Goal: Find specific page/section

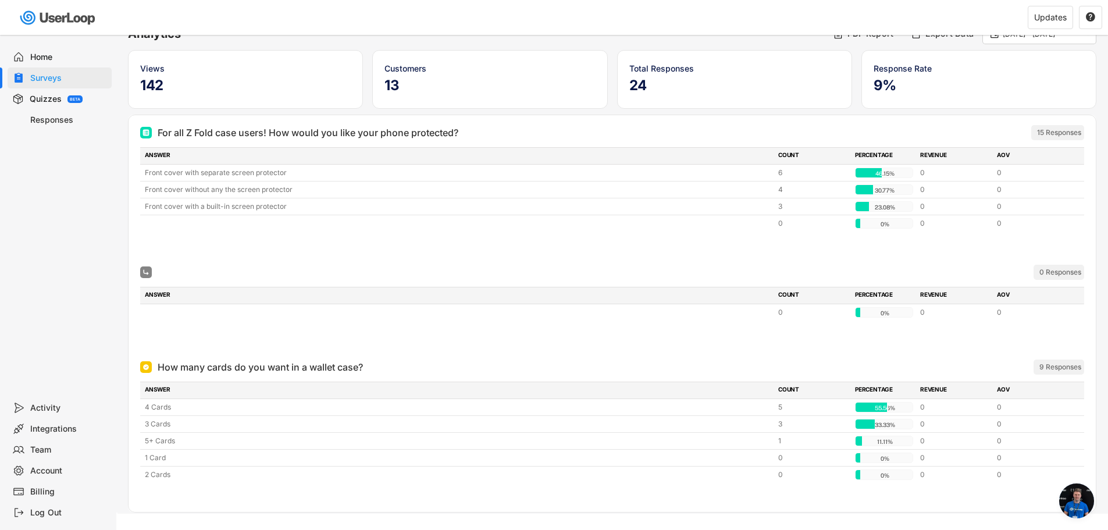
scroll to position [88, 0]
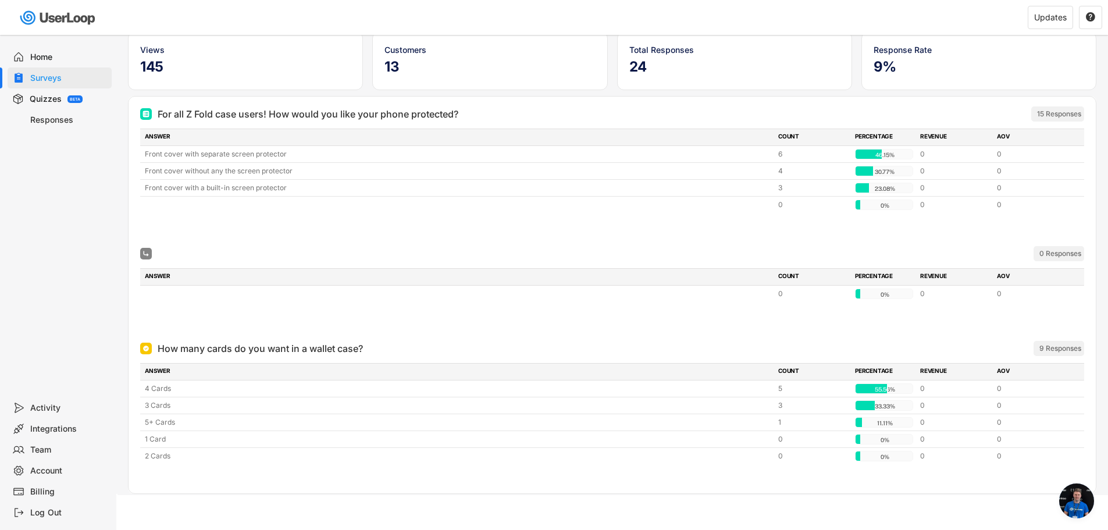
scroll to position [223, 0]
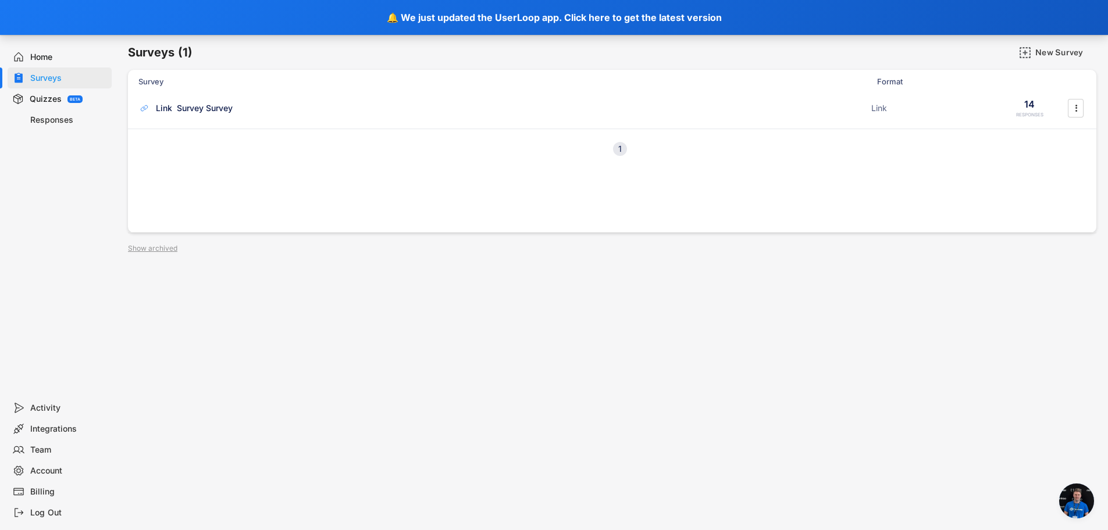
scroll to position [225, 0]
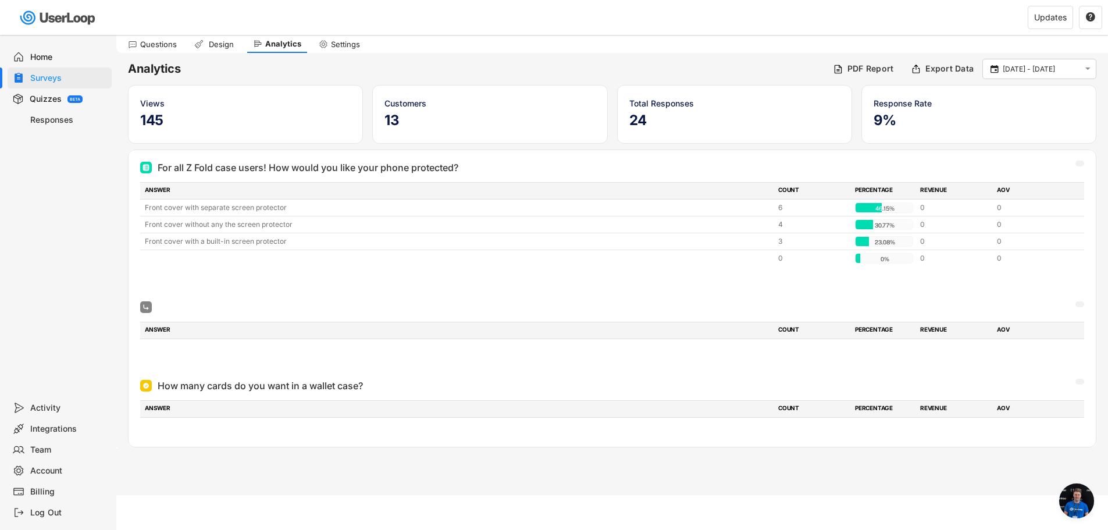
scroll to position [223, 0]
